Goal: Find specific page/section: Find specific page/section

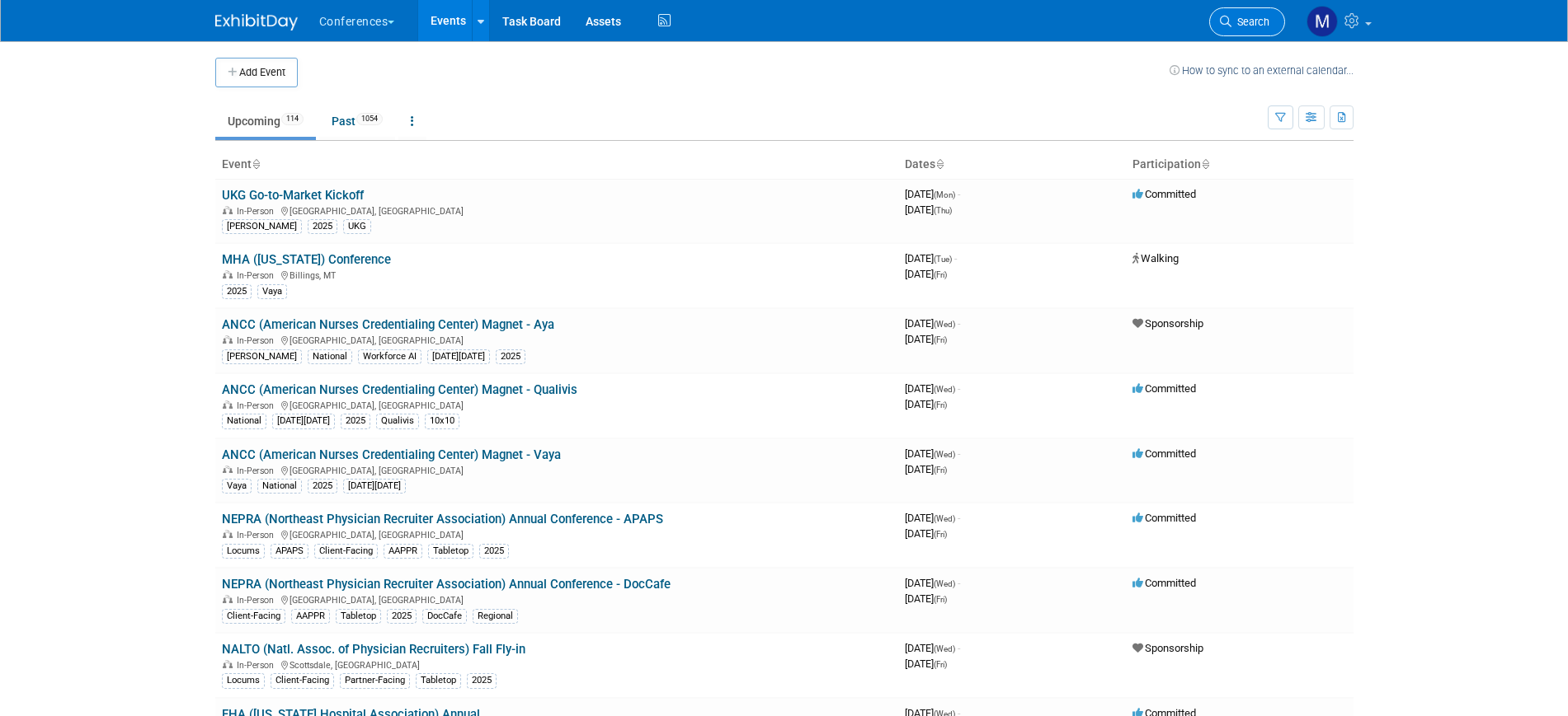
click at [1241, 24] on span "Search" at bounding box center [1250, 22] width 38 height 12
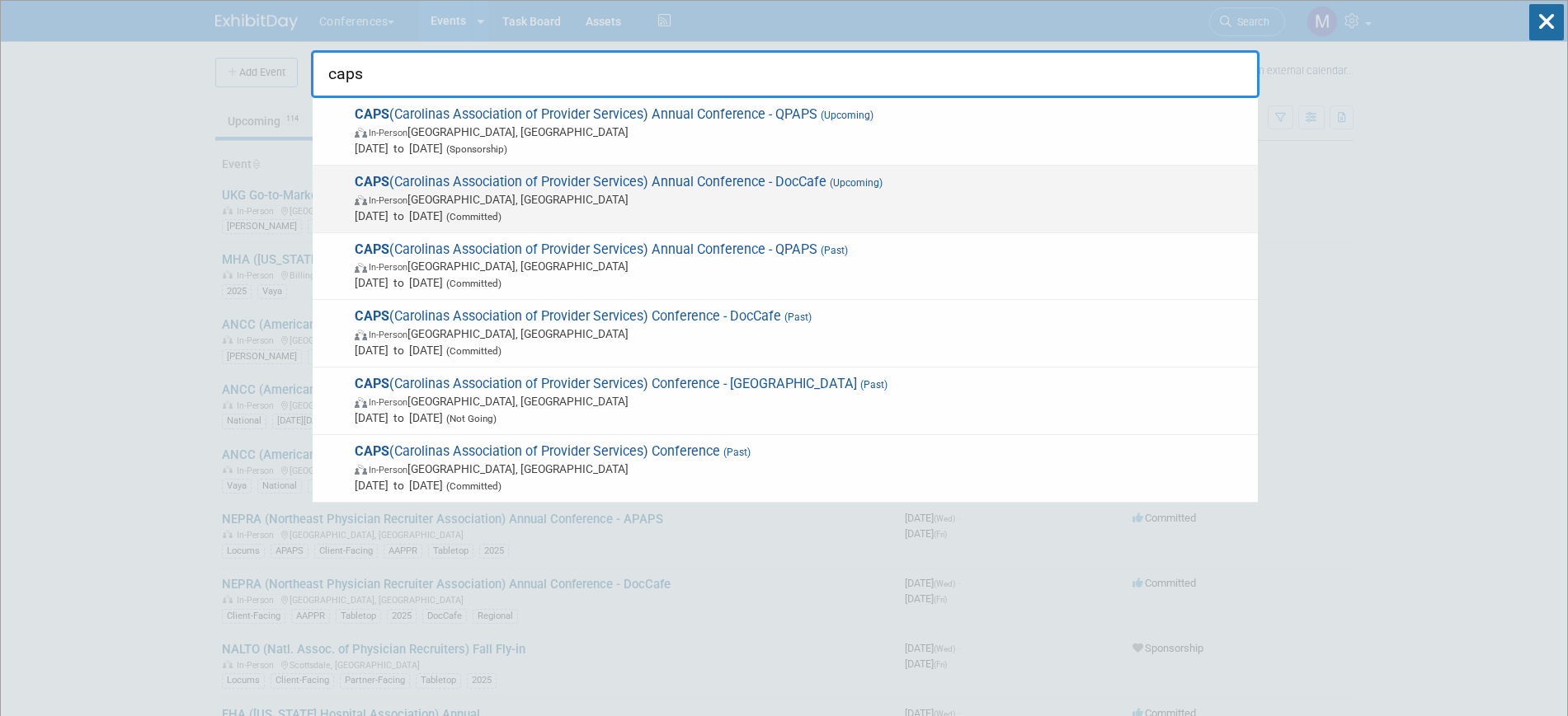
type input "caps"
click at [454, 206] on span "In-Person [GEOGRAPHIC_DATA], [GEOGRAPHIC_DATA]" at bounding box center [802, 199] width 895 height 17
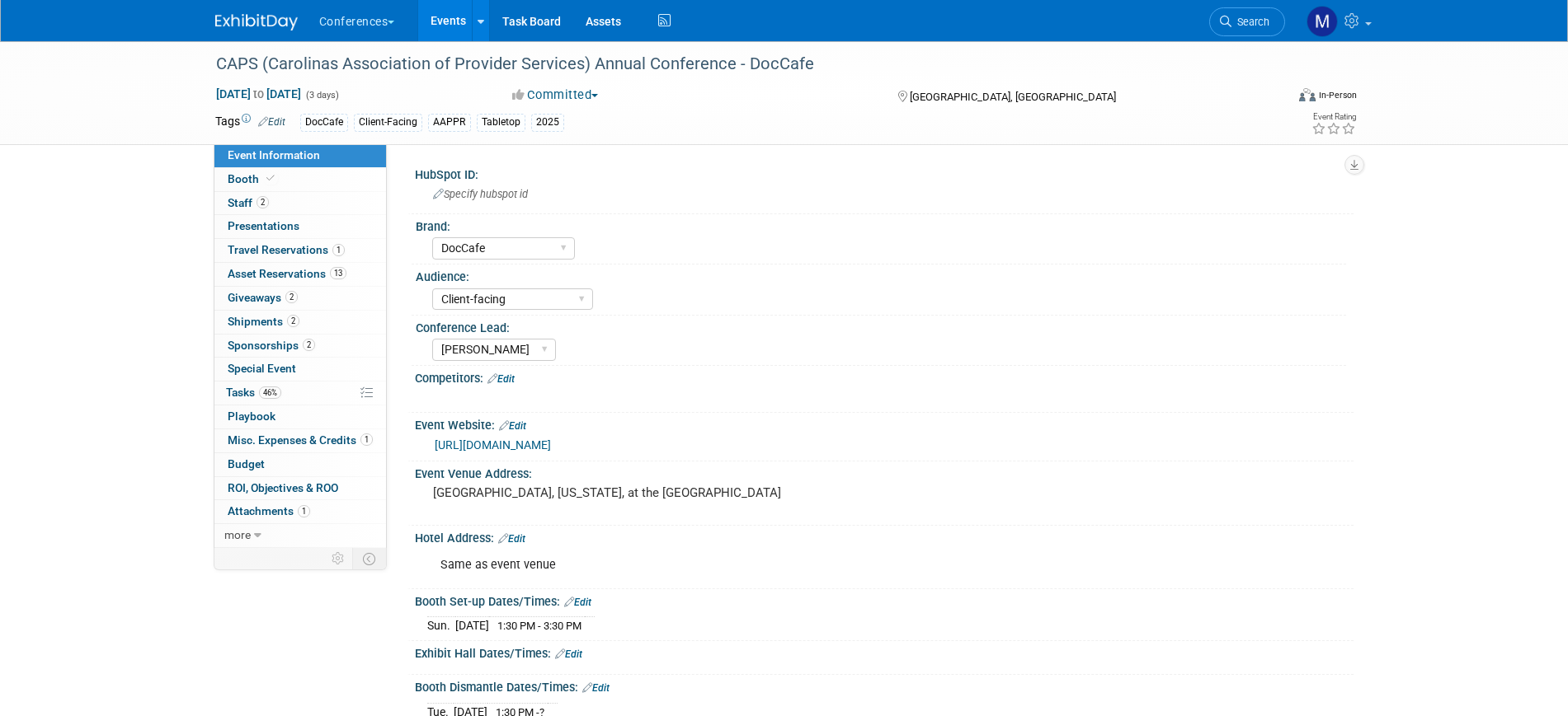
select select "DocCafe"
select select "Client-facing"
select select "Marygrace"
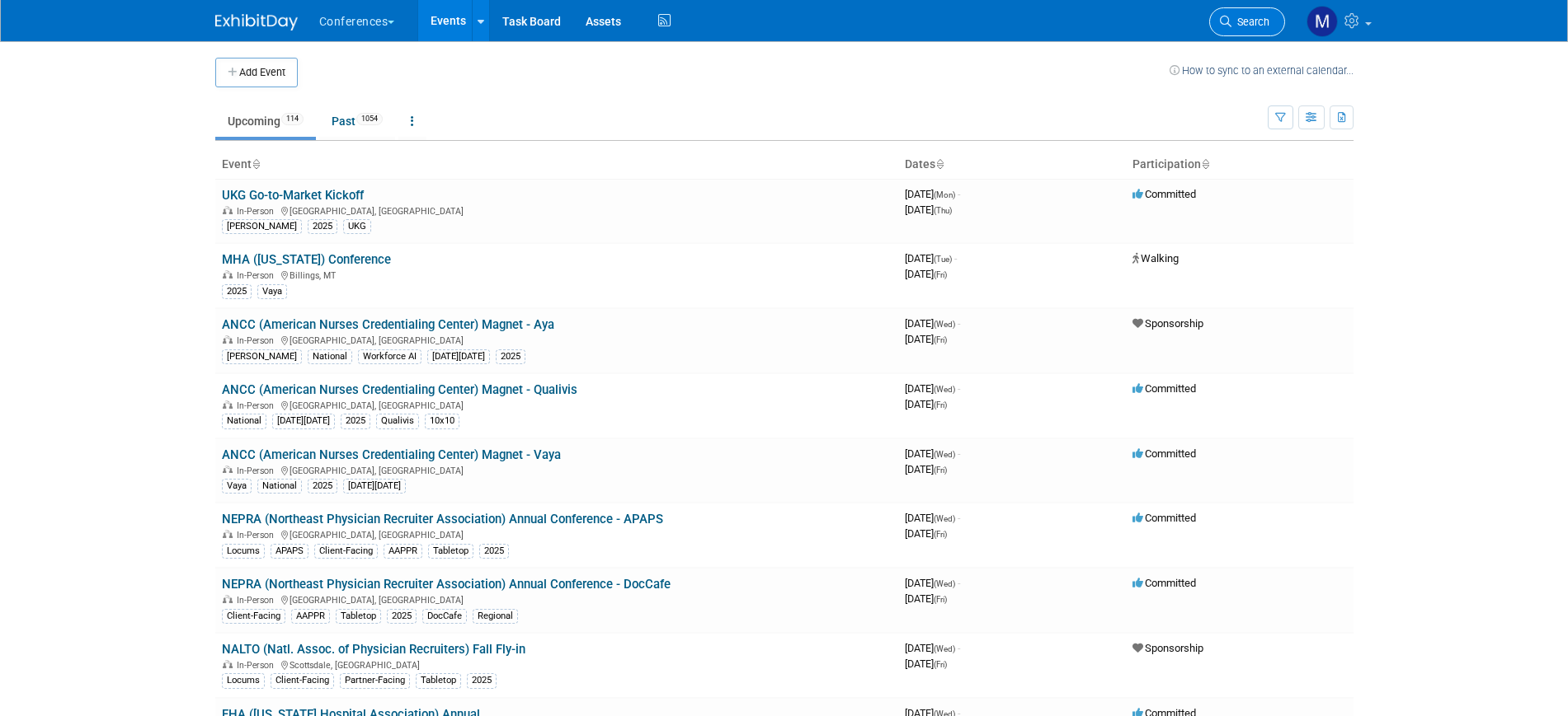
click at [1254, 14] on link "Search" at bounding box center [1246, 22] width 76 height 29
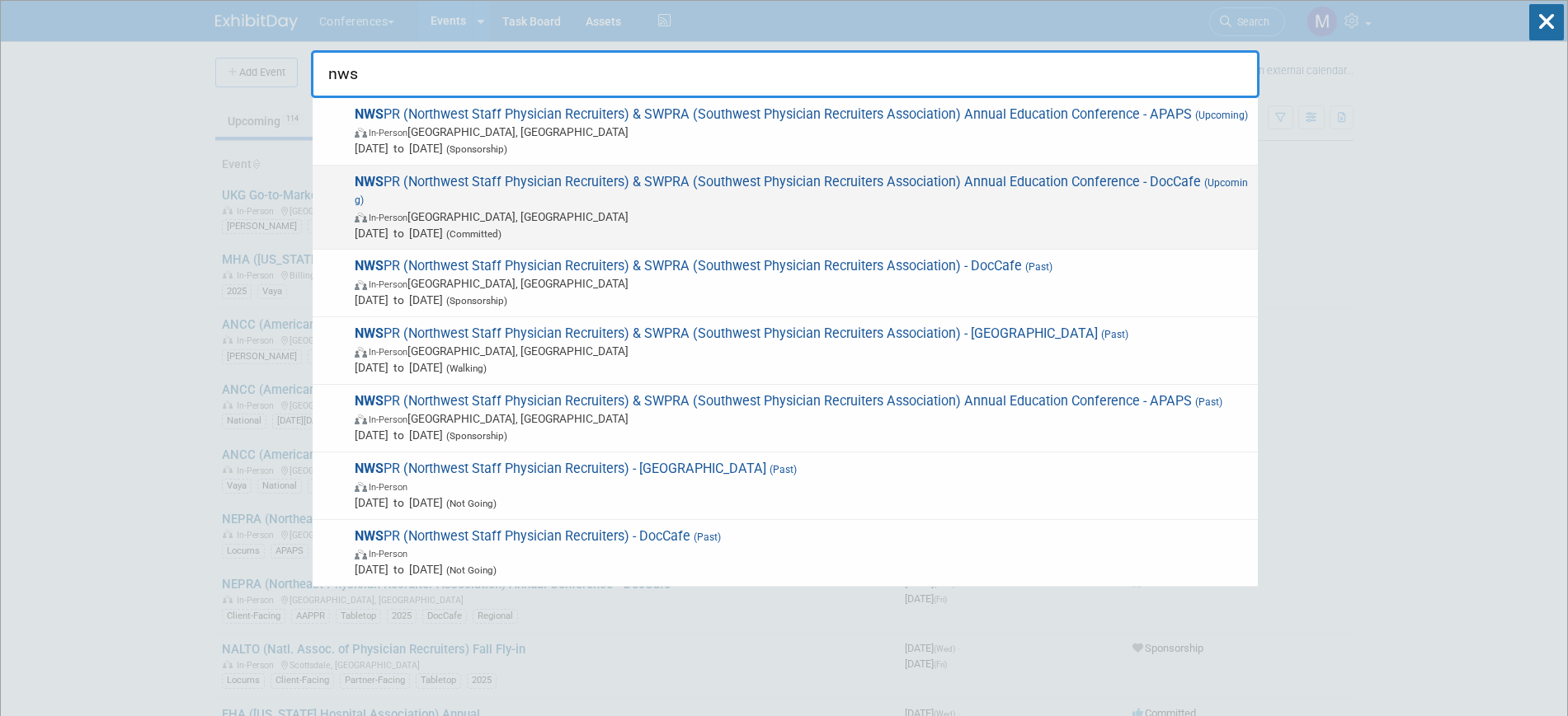
type input "nws"
click at [534, 201] on span "NWS PR (Northwest Staff Physician Recruiters) & SWPRA (Southwest Physician Recr…" at bounding box center [799, 208] width 900 height 67
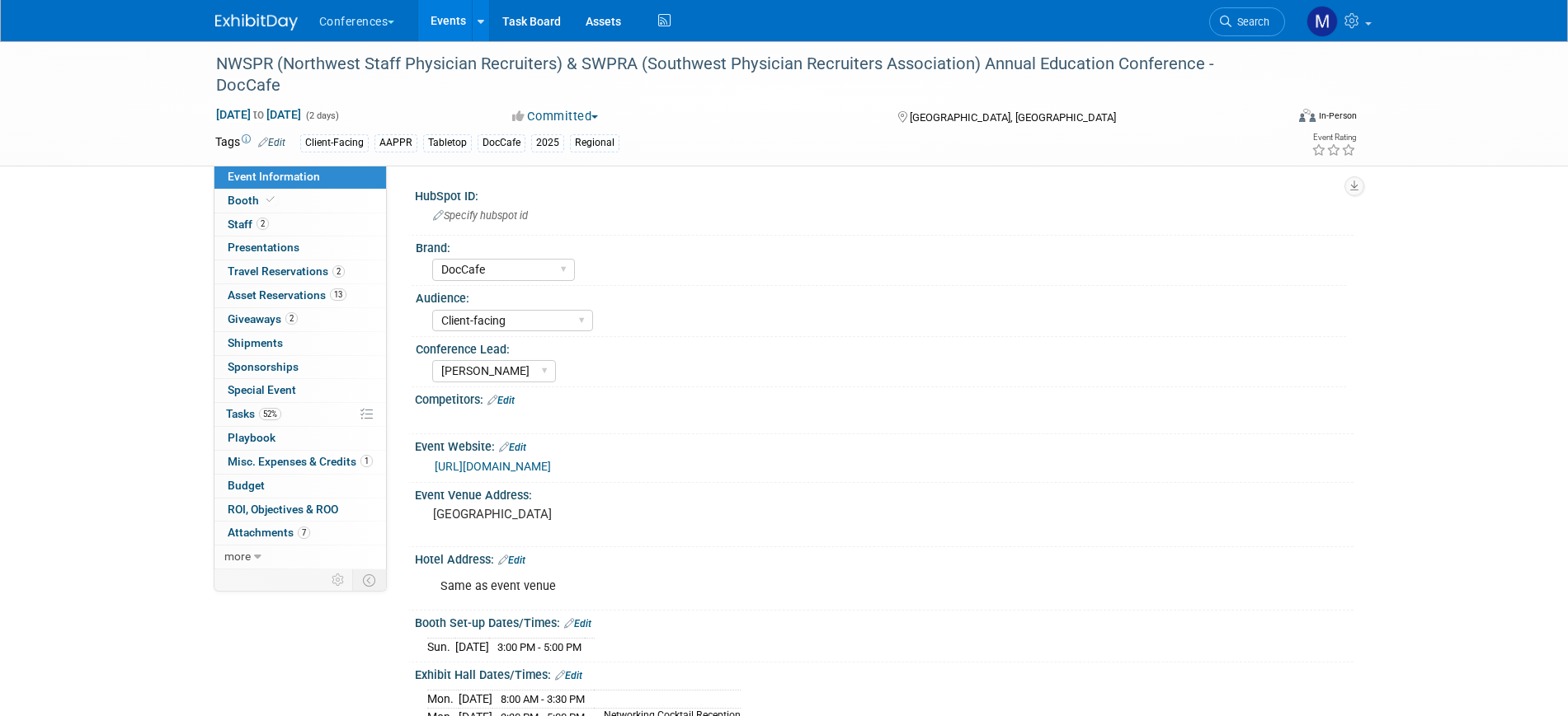
select select "DocCafe"
select select "Client-facing"
select select "Marygrace"
click at [317, 419] on link "52% Tasks 52%" at bounding box center [300, 415] width 171 height 23
